Goal: Task Accomplishment & Management: Use online tool/utility

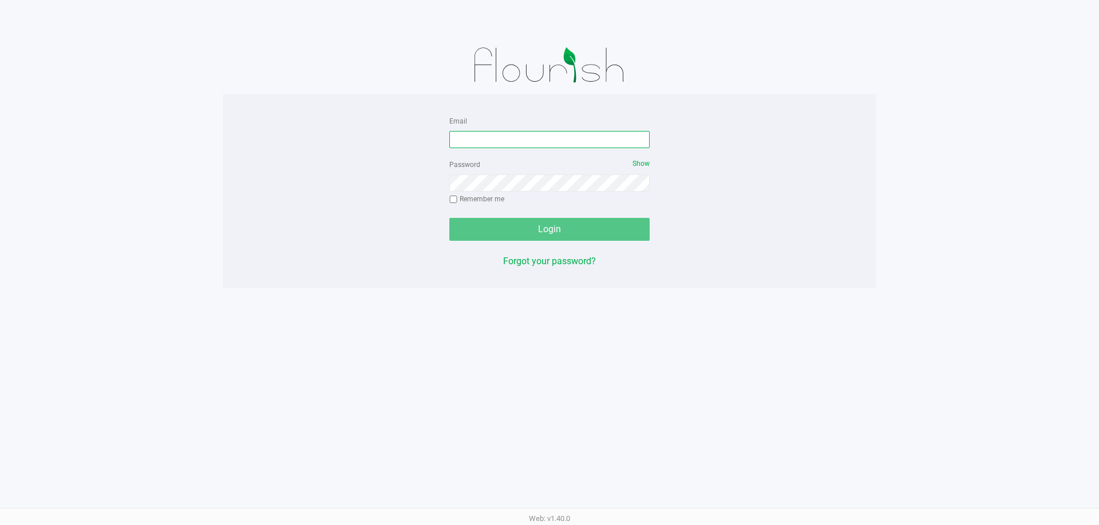
click at [576, 140] on input "Email" at bounding box center [549, 139] width 200 height 17
type input "[EMAIL_ADDRESS][DOMAIN_NAME]"
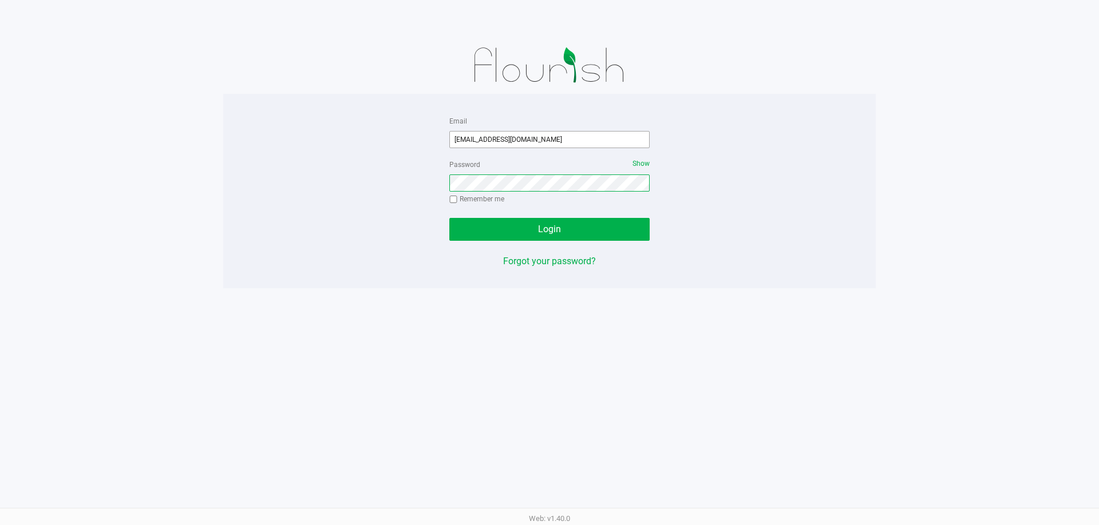
click at [449, 218] on button "Login" at bounding box center [549, 229] width 200 height 23
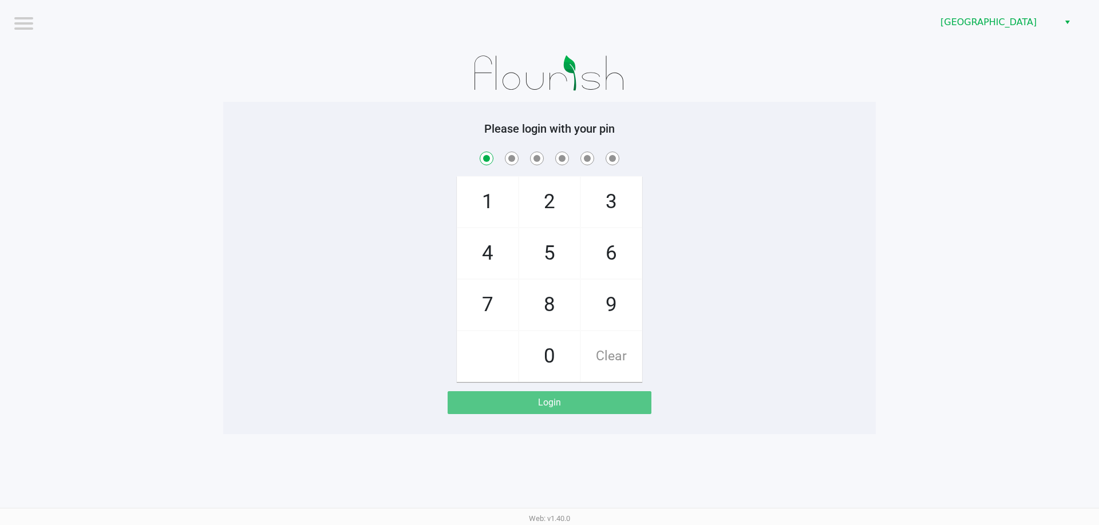
checkbox input "true"
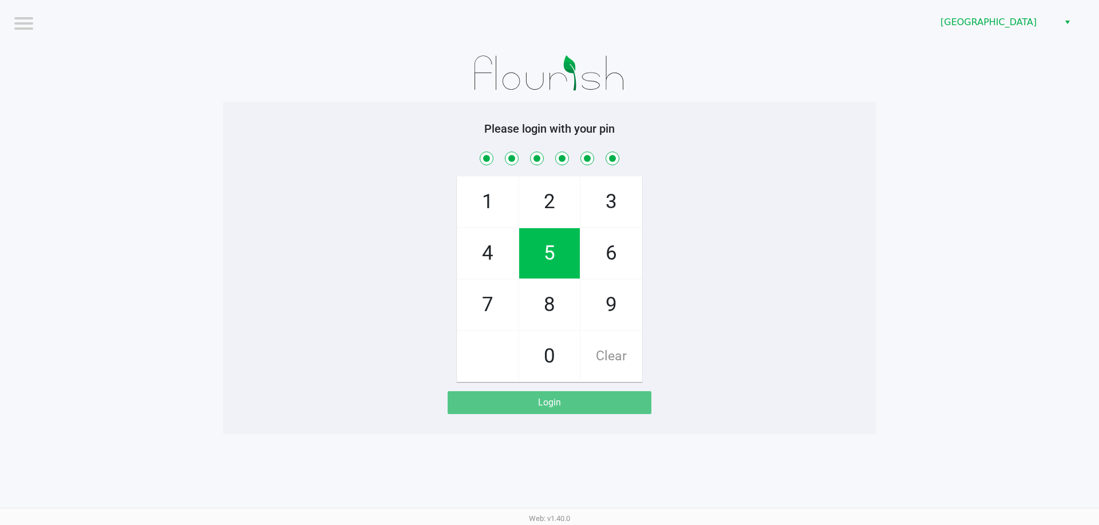
checkbox input "true"
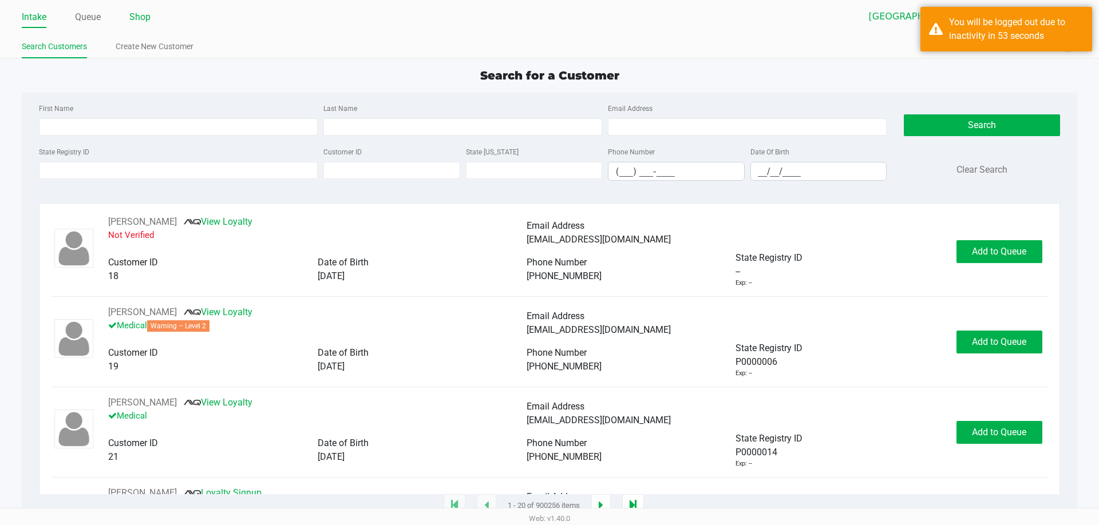
click at [142, 21] on link "Shop" at bounding box center [139, 17] width 21 height 16
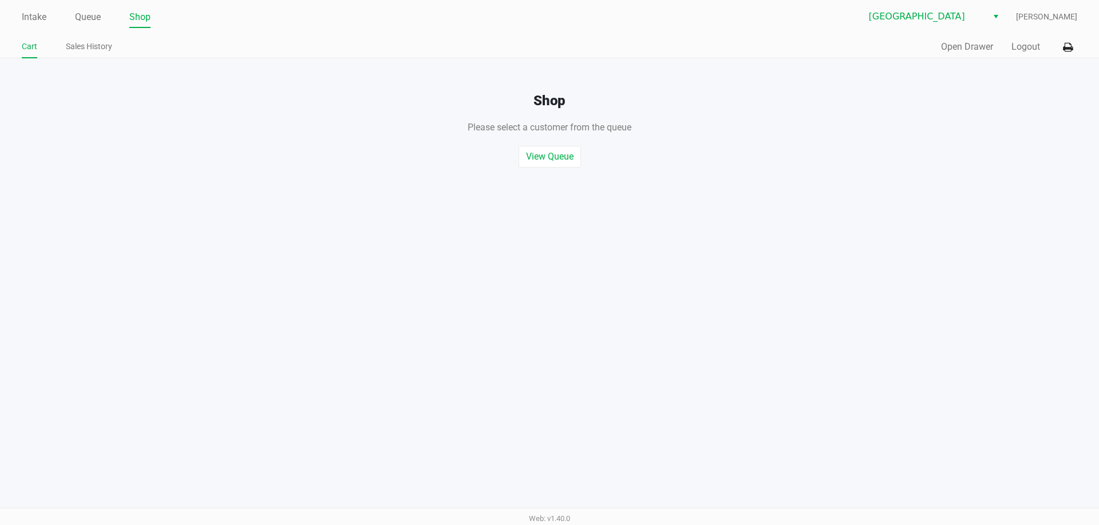
click at [962, 70] on div "Shop Please select a customer from the queue , or start a quick sale View Queue…" at bounding box center [549, 112] width 1116 height 109
click at [957, 48] on button "Open Drawer" at bounding box center [967, 47] width 52 height 14
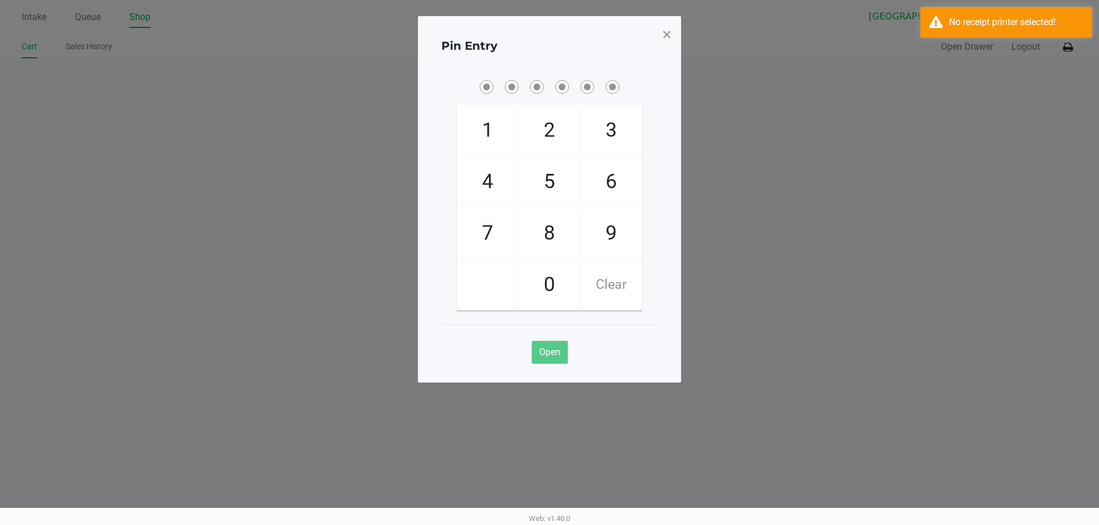
click at [540, 172] on span "5" at bounding box center [549, 182] width 61 height 50
checkbox input "true"
click at [979, 43] on ngb-modal-window "Pin Entry 1 4 7 2 5 8 0 3 6 9 Clear Open" at bounding box center [549, 262] width 1099 height 525
click at [1068, 41] on ngb-modal-window "Pin Entry 1 4 7 2 5 8 0 3 6 9 Clear Open" at bounding box center [549, 262] width 1099 height 525
click at [995, 20] on div "No receipt printer selected!" at bounding box center [1016, 22] width 134 height 14
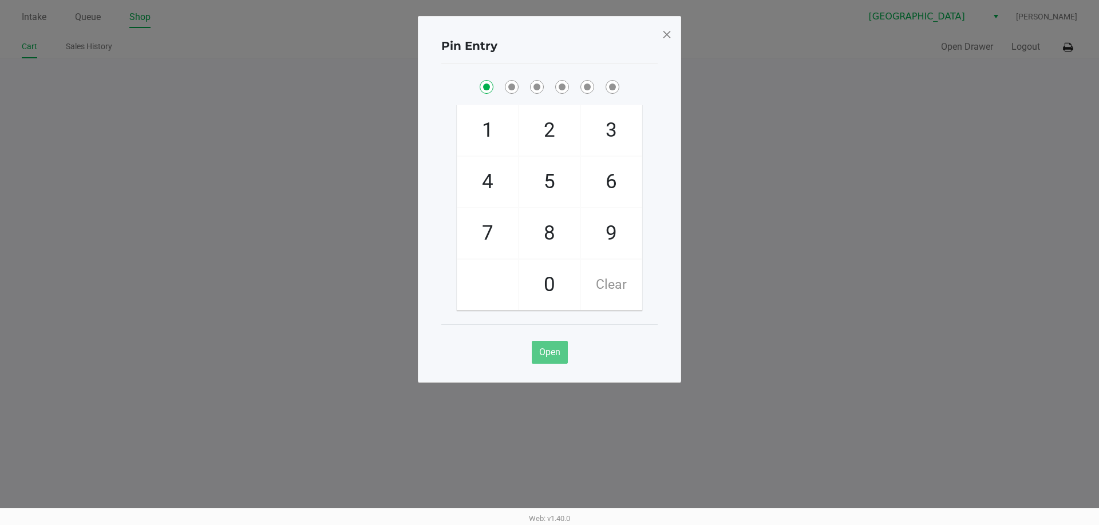
click at [668, 36] on span at bounding box center [666, 34] width 10 height 18
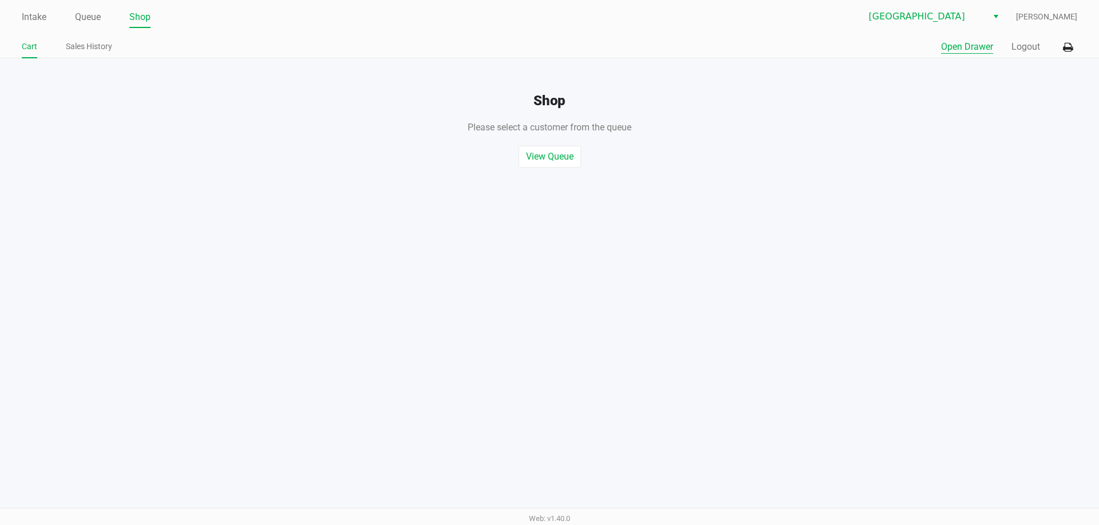
click at [1084, 67] on div "Shop Please select a customer from the queue , or start a quick sale View Queue…" at bounding box center [549, 112] width 1116 height 109
click at [1069, 47] on icon at bounding box center [1068, 47] width 10 height 8
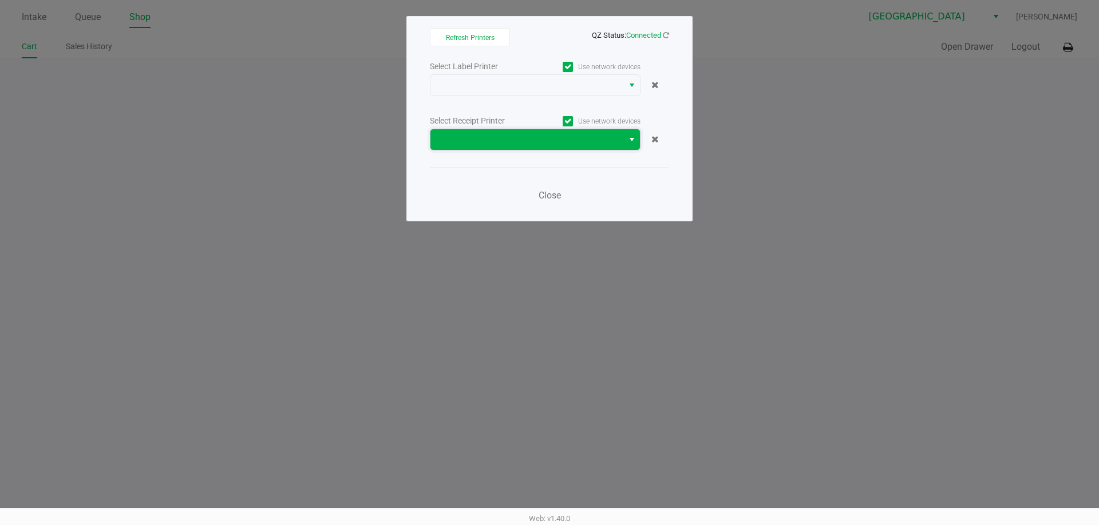
click at [557, 150] on kendo-dropdownlist at bounding box center [535, 140] width 211 height 22
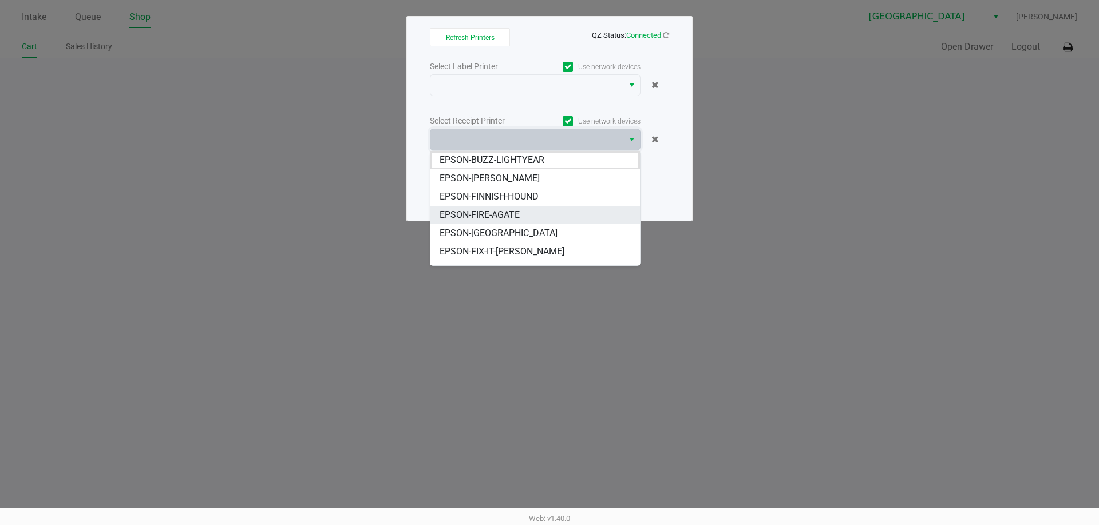
click at [512, 214] on span "EPSON-FIRE-AGATE" at bounding box center [479, 215] width 80 height 14
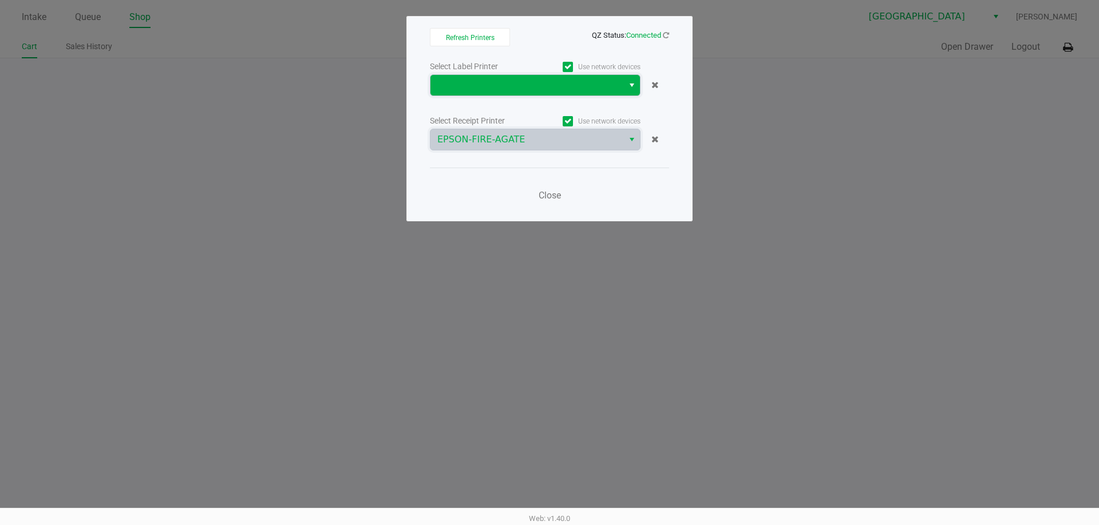
click at [525, 78] on span at bounding box center [526, 85] width 193 height 21
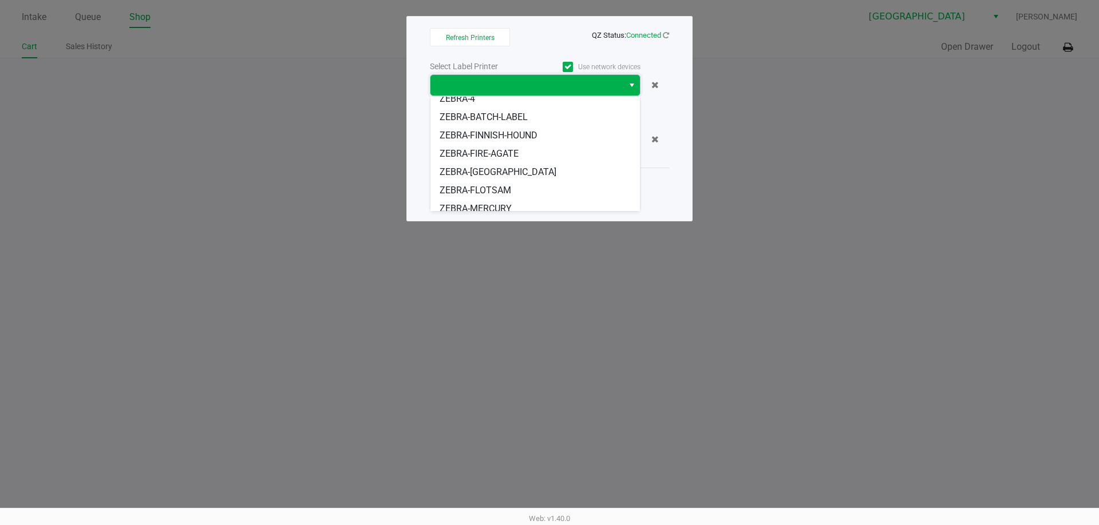
scroll to position [45, 0]
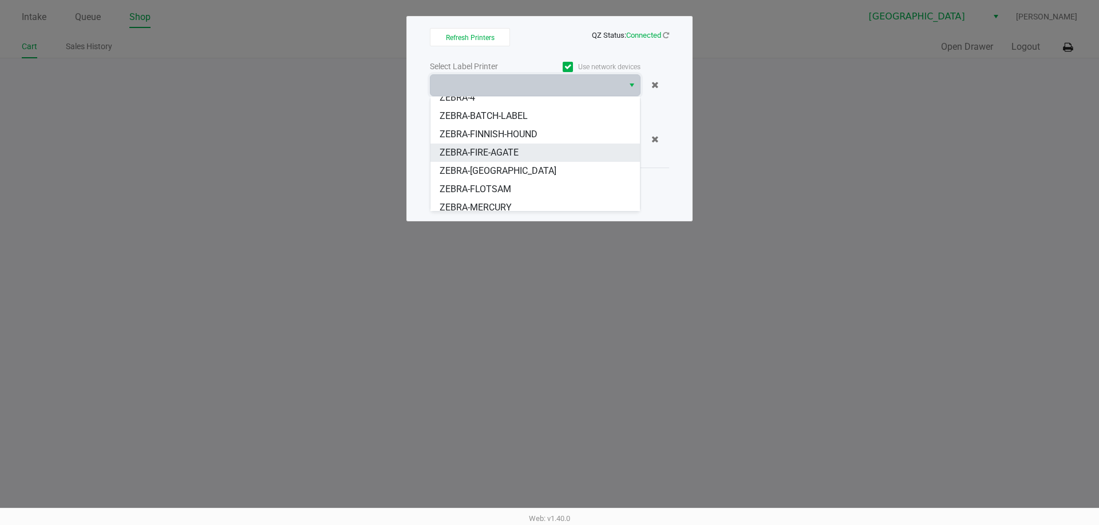
click at [516, 157] on span "ZEBRA-FIRE-AGATE" at bounding box center [478, 153] width 79 height 14
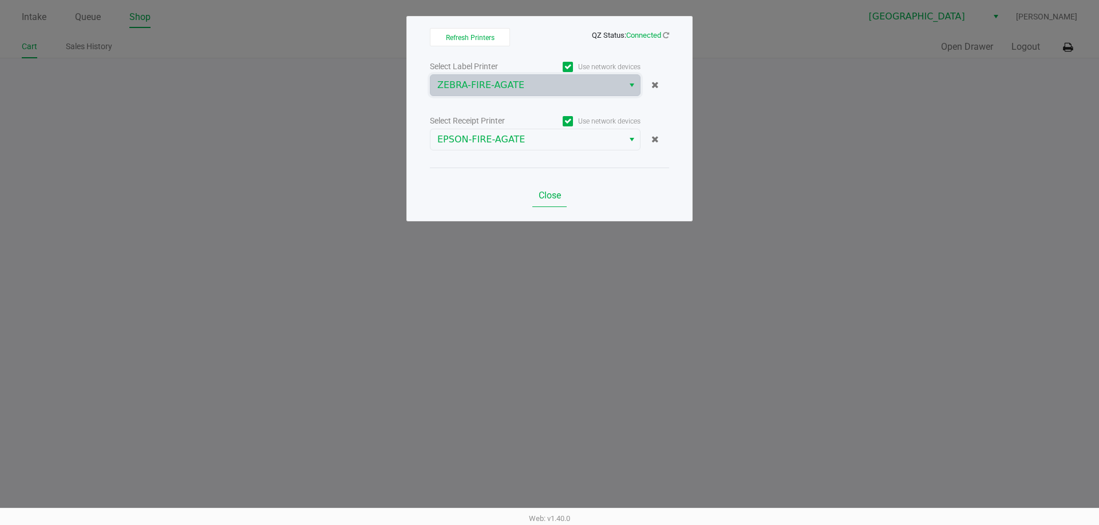
click at [547, 195] on span "Close" at bounding box center [549, 195] width 22 height 11
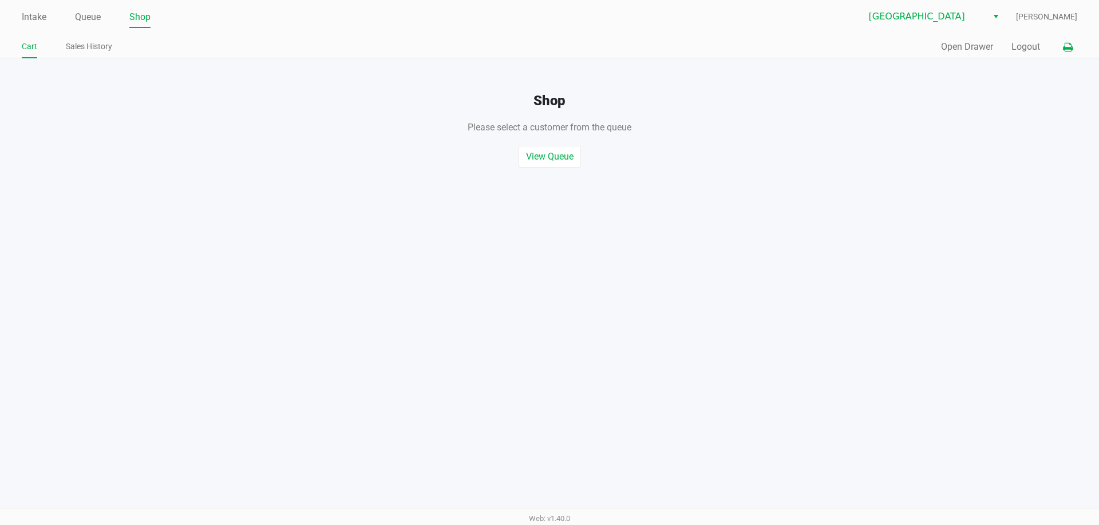
click at [980, 48] on button "Open Drawer" at bounding box center [967, 47] width 52 height 14
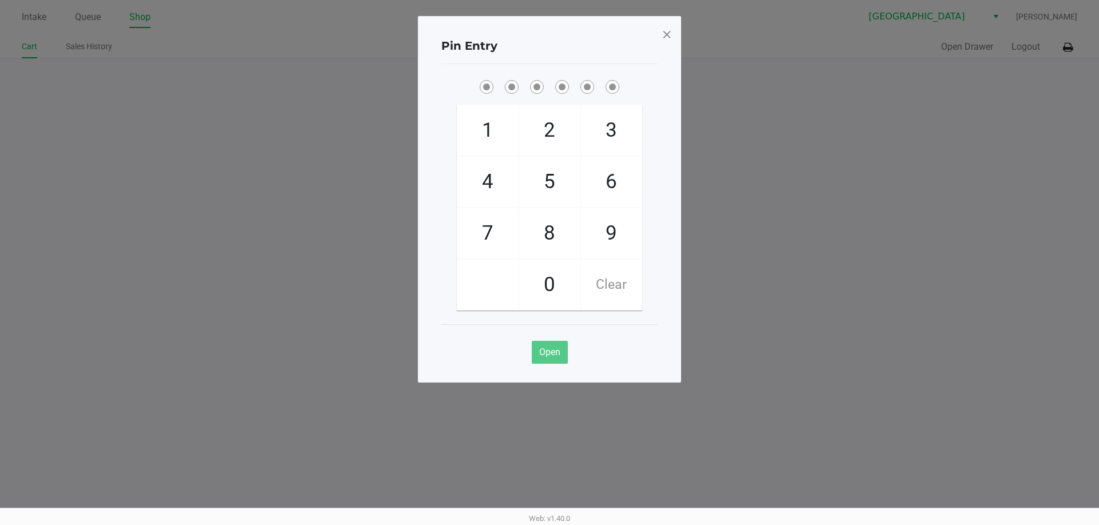
click at [546, 176] on span "5" at bounding box center [549, 182] width 61 height 50
checkbox input "true"
click at [552, 125] on span "2" at bounding box center [549, 130] width 61 height 50
checkbox input "true"
click at [550, 171] on span "5" at bounding box center [549, 182] width 61 height 50
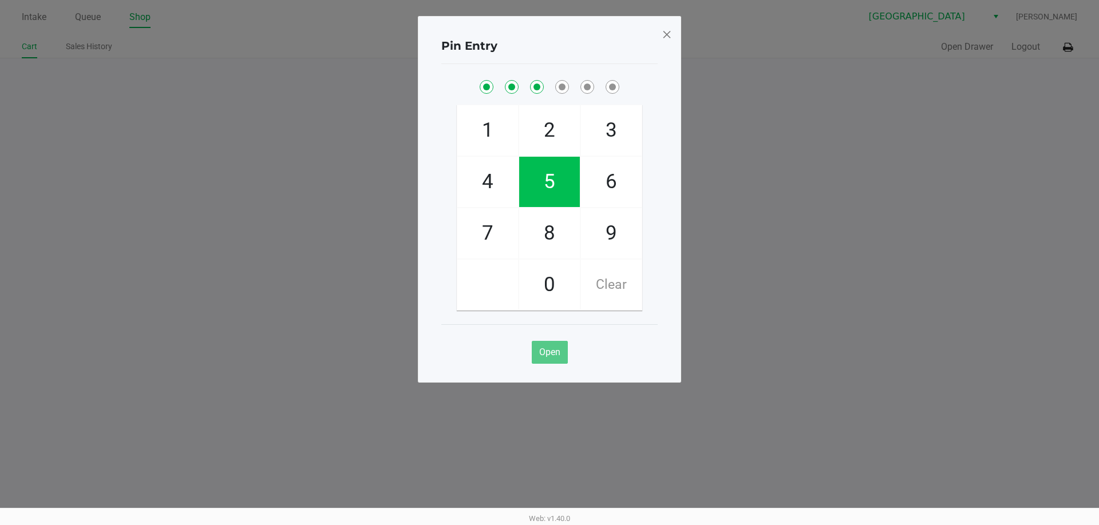
checkbox input "true"
click at [502, 184] on span "4" at bounding box center [487, 182] width 61 height 50
checkbox input "true"
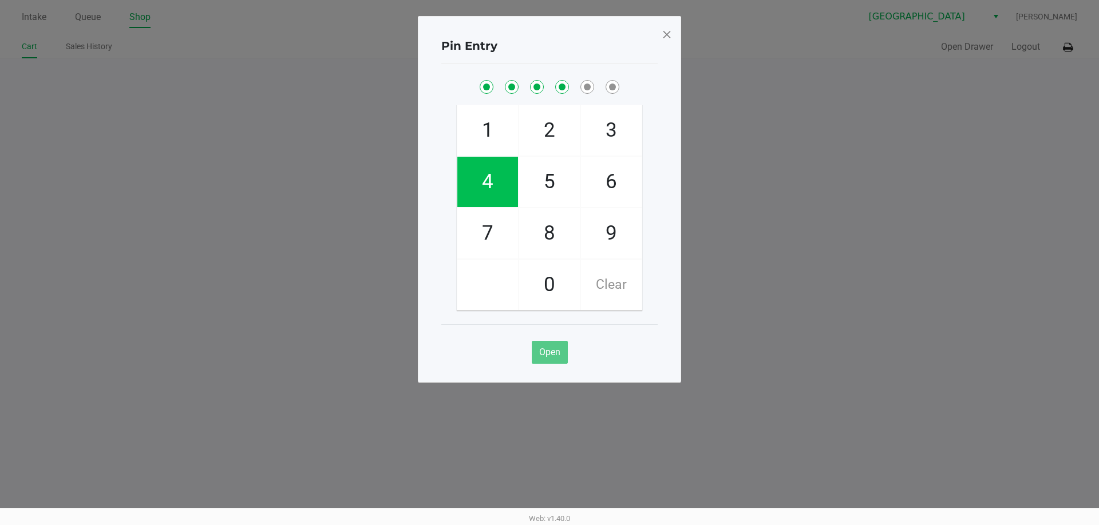
click at [545, 186] on span "5" at bounding box center [549, 182] width 61 height 50
checkbox input "true"
click at [547, 237] on span "8" at bounding box center [549, 233] width 61 height 50
checkbox input "true"
click at [667, 38] on span at bounding box center [666, 34] width 10 height 18
